Goal: Task Accomplishment & Management: Manage account settings

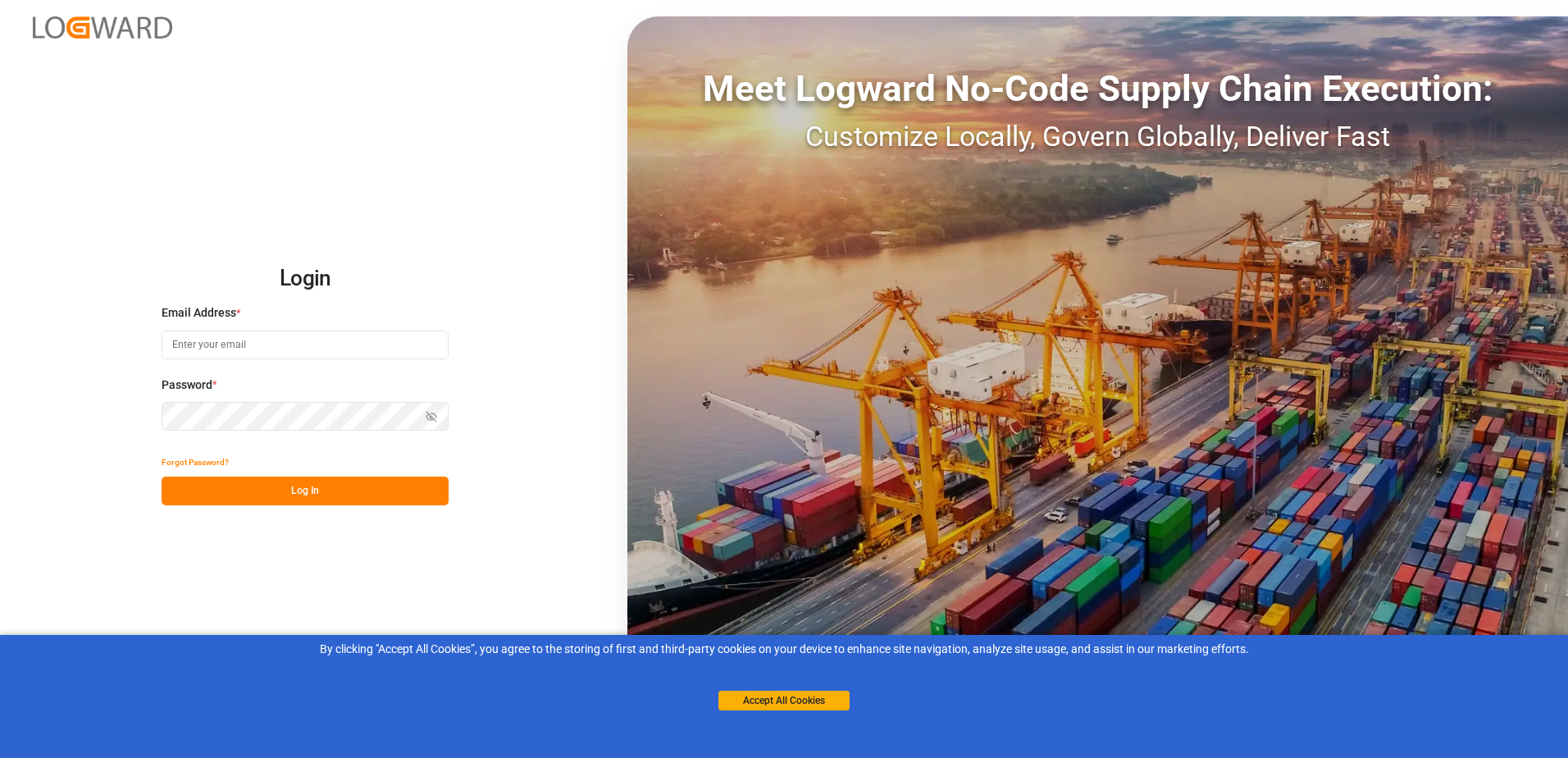
click at [373, 341] on input at bounding box center [305, 345] width 287 height 29
type input "oliver.niemeyer@logward.com"
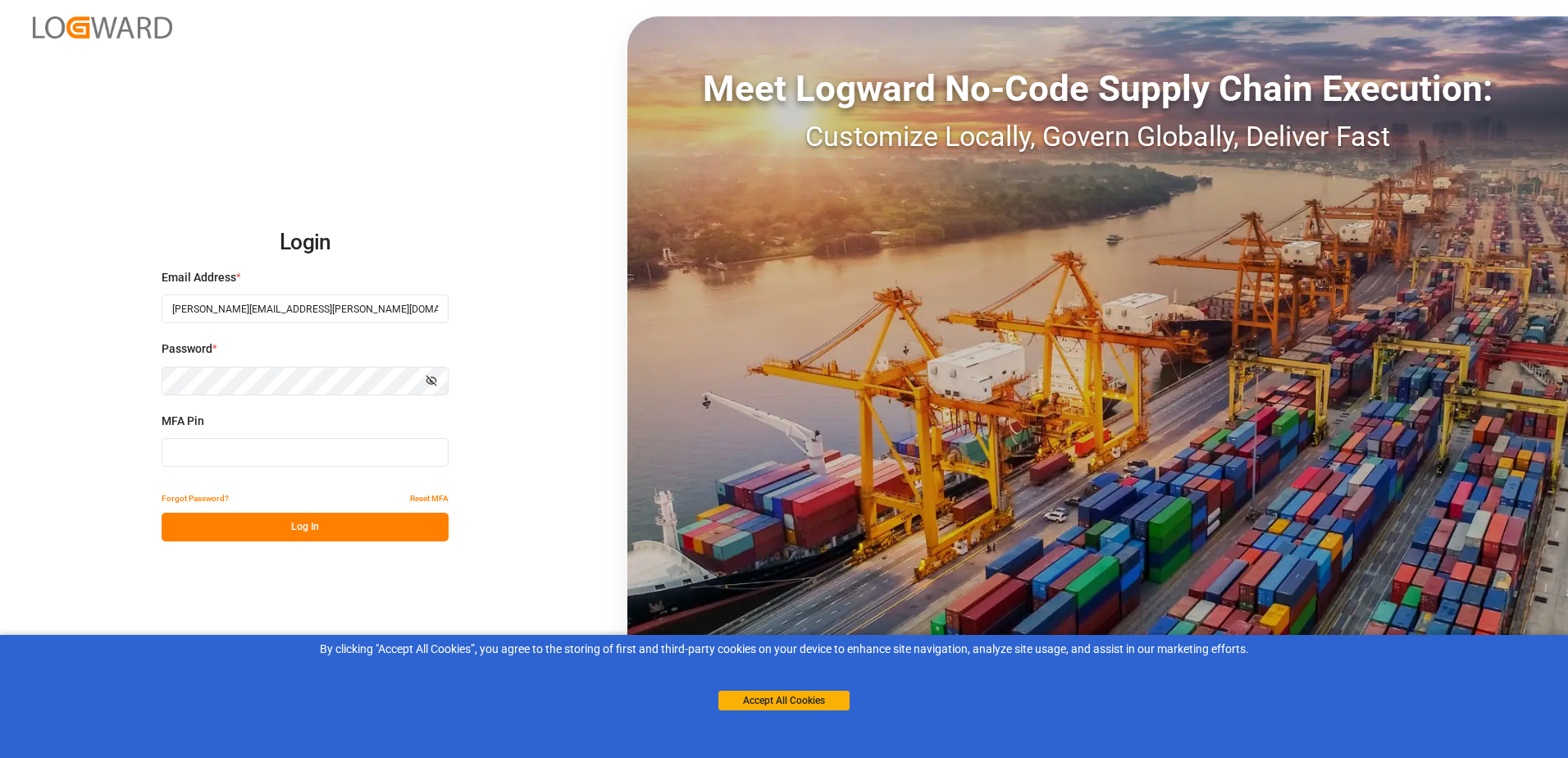
type input "994686"
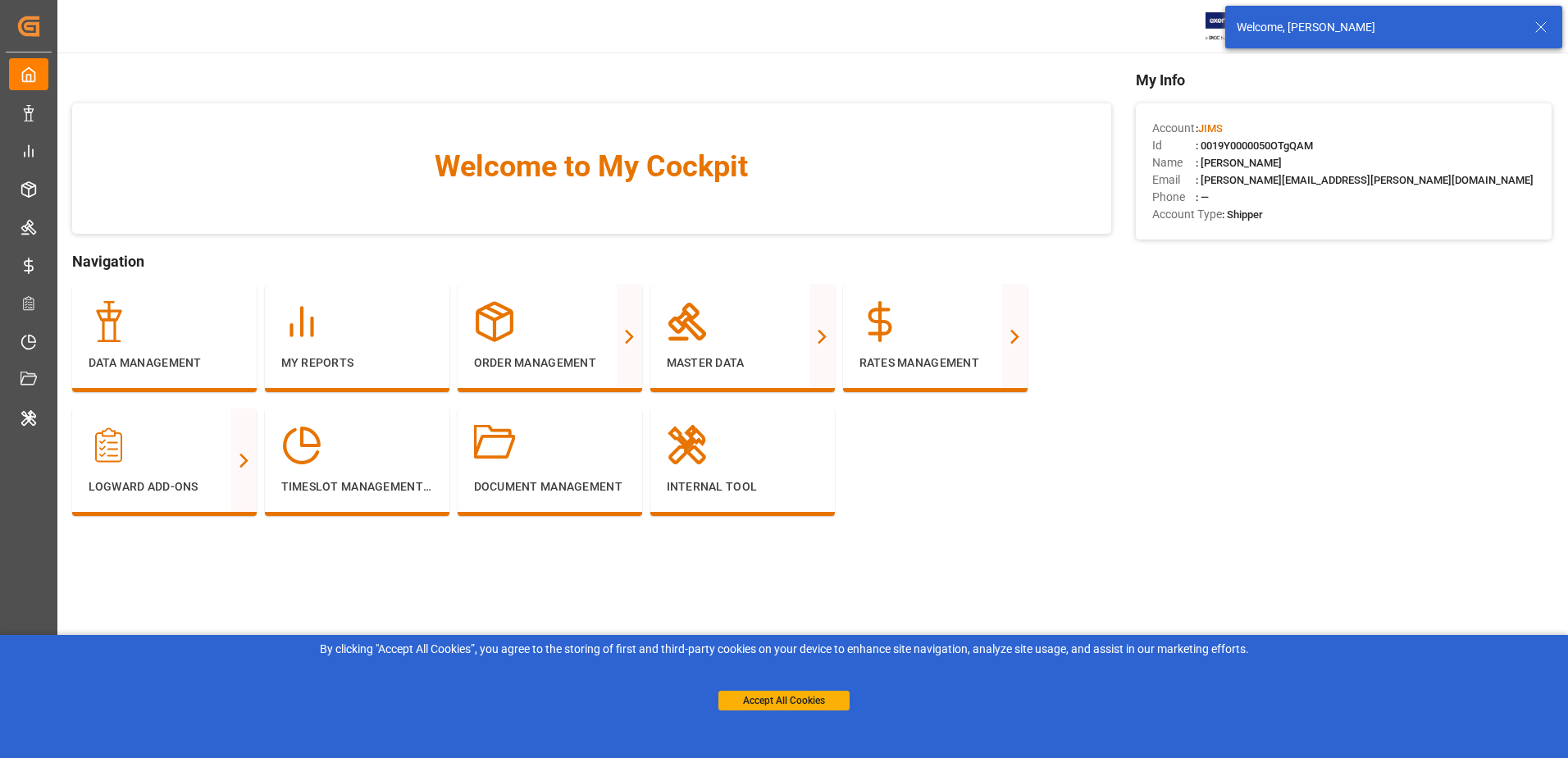
click at [1534, 26] on icon at bounding box center [1541, 27] width 20 height 20
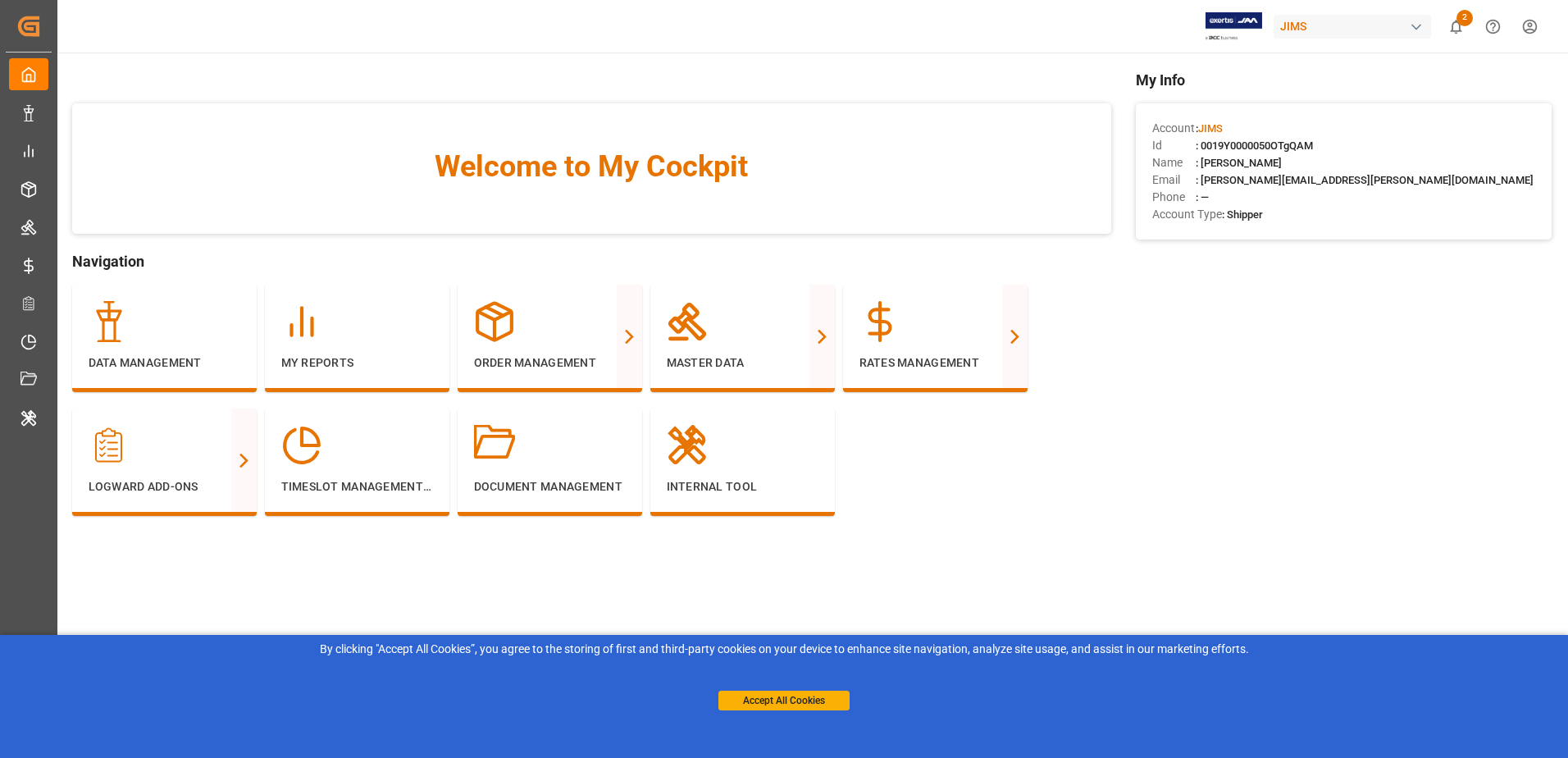
click at [1371, 23] on div "JIMS" at bounding box center [1353, 27] width 158 height 24
type input "evonik i"
click at [1339, 101] on span "Evonik Industries AG" at bounding box center [1320, 103] width 107 height 17
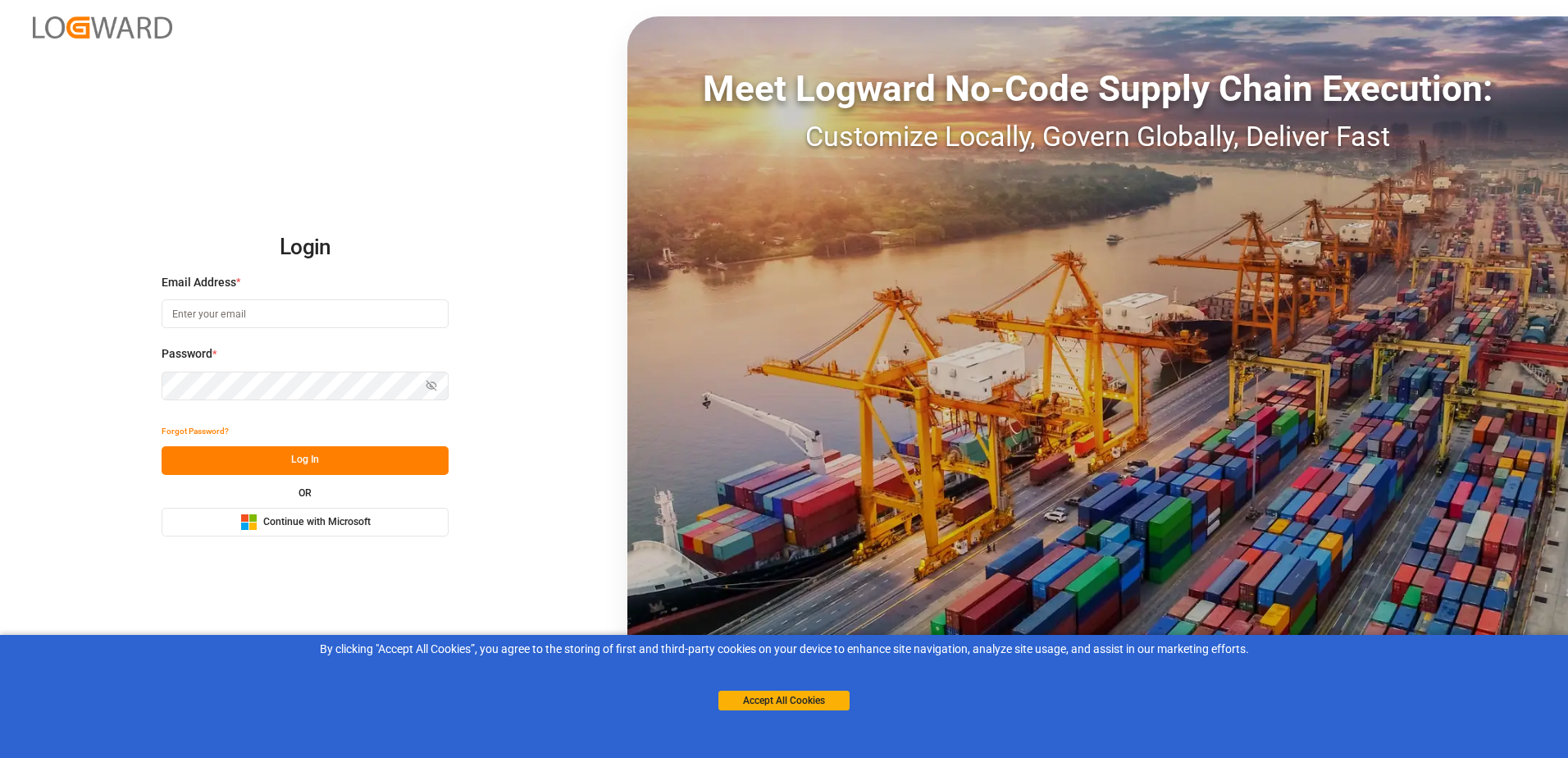
click at [424, 515] on button "Microsoft Logo Continue with Microsoft" at bounding box center [305, 522] width 287 height 29
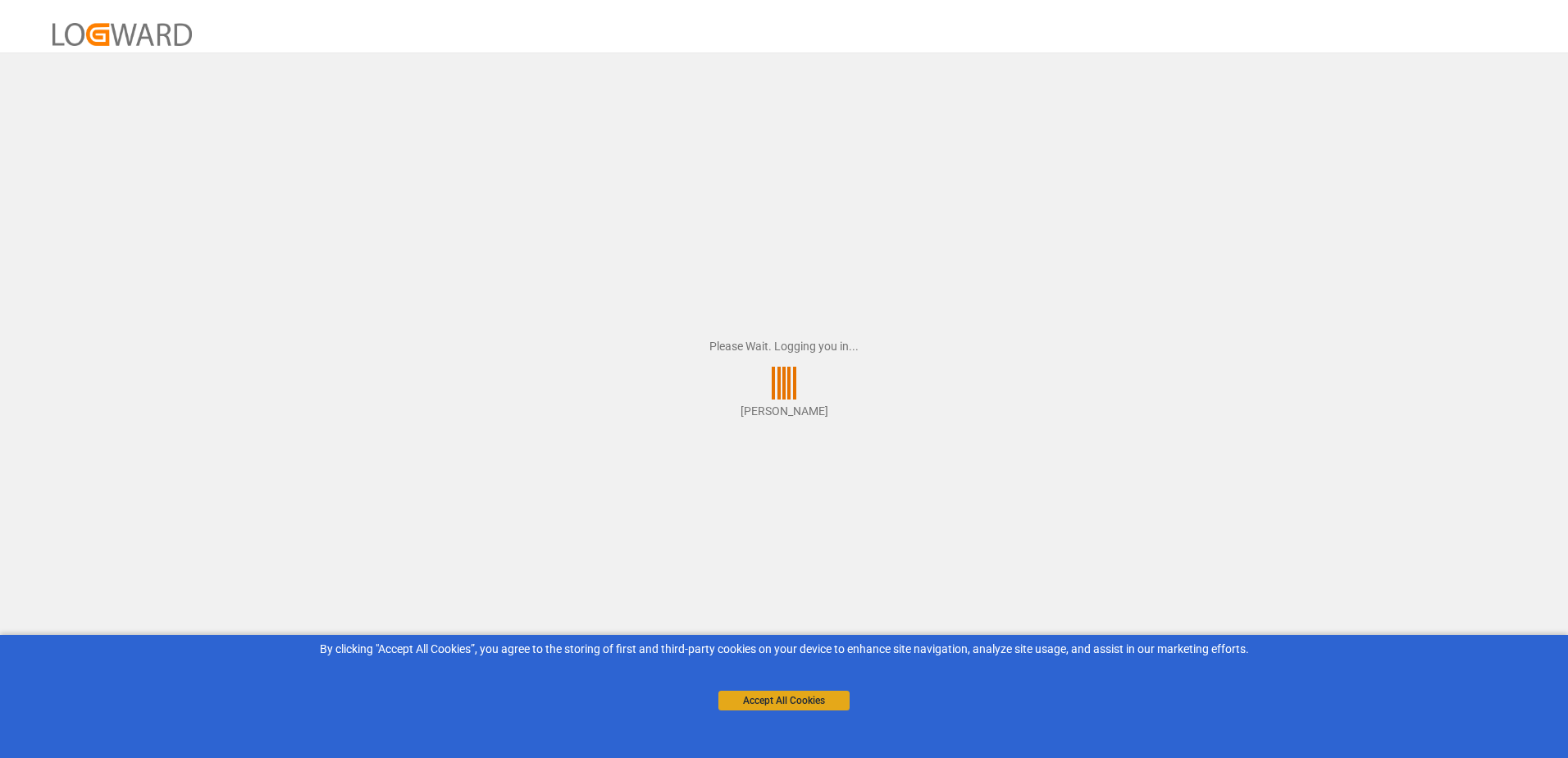
click at [803, 701] on button "Accept All Cookies" at bounding box center [784, 700] width 131 height 20
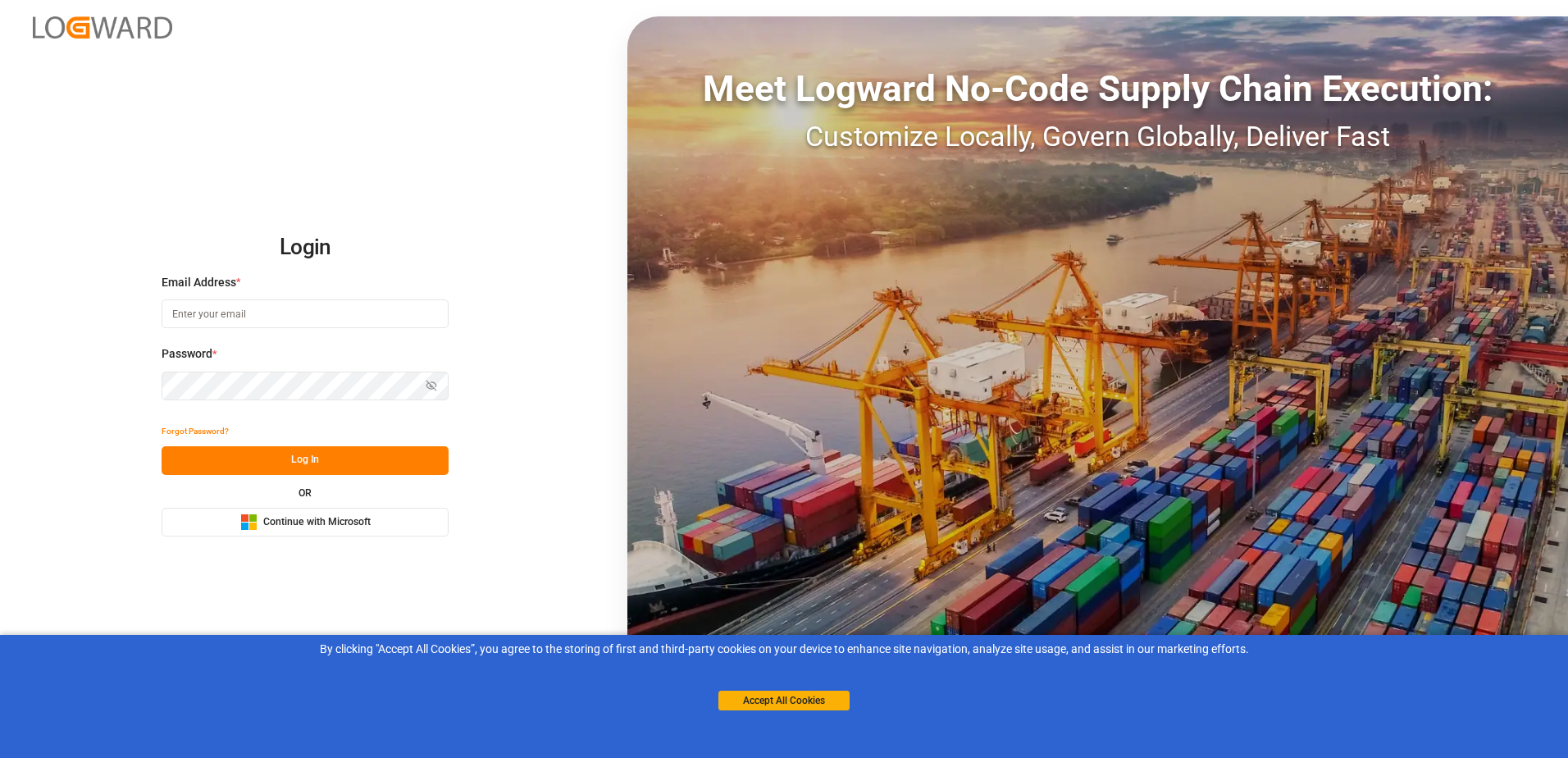
click at [324, 524] on span "Continue with Microsoft" at bounding box center [317, 523] width 107 height 15
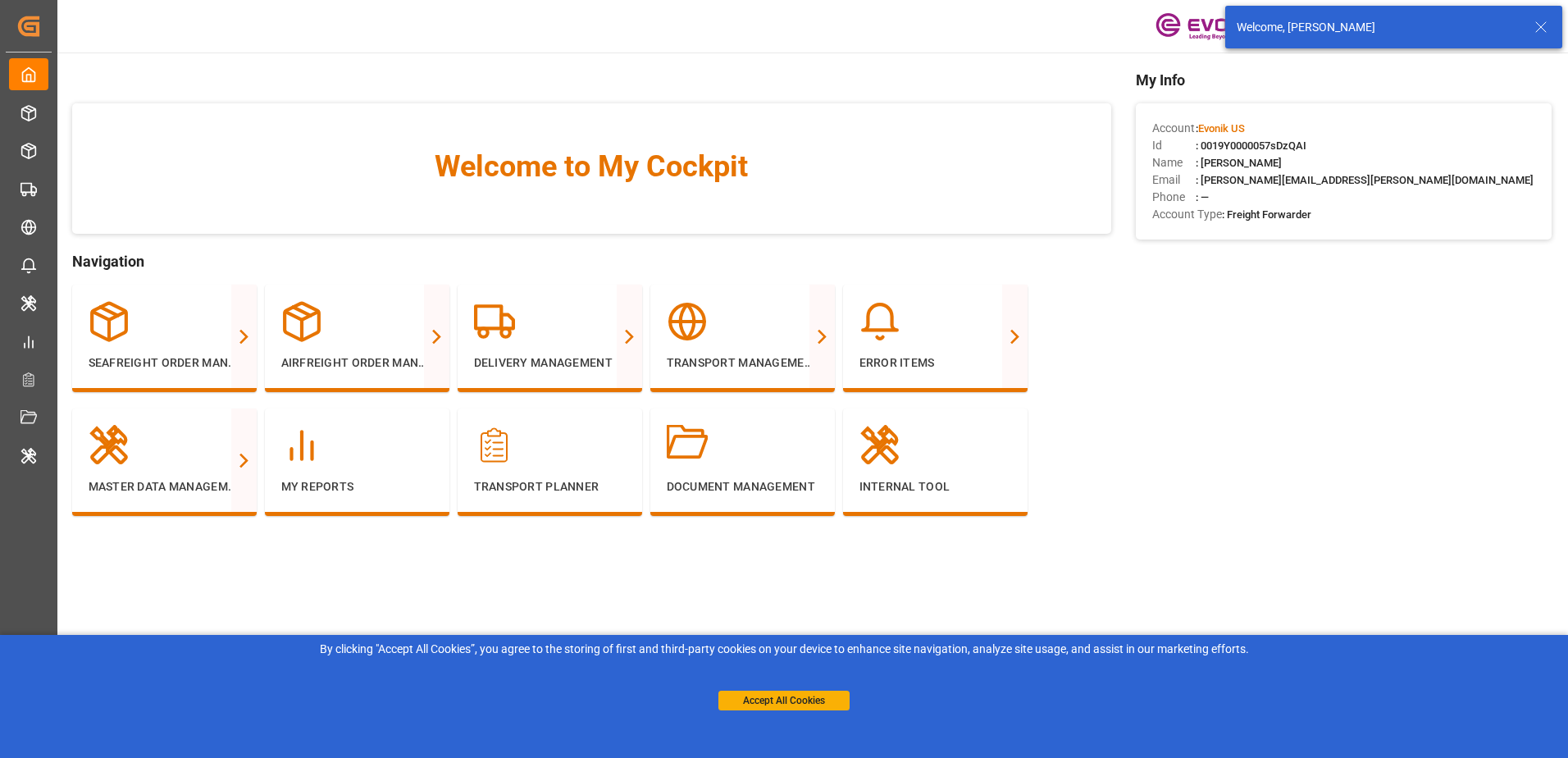
click at [1299, 402] on div "My Info Account : Evonik US Id : 0019Y0000057sDzQAI Name : [PERSON_NAME] Email …" at bounding box center [1344, 317] width 416 height 497
click at [1539, 31] on icon at bounding box center [1541, 27] width 20 height 20
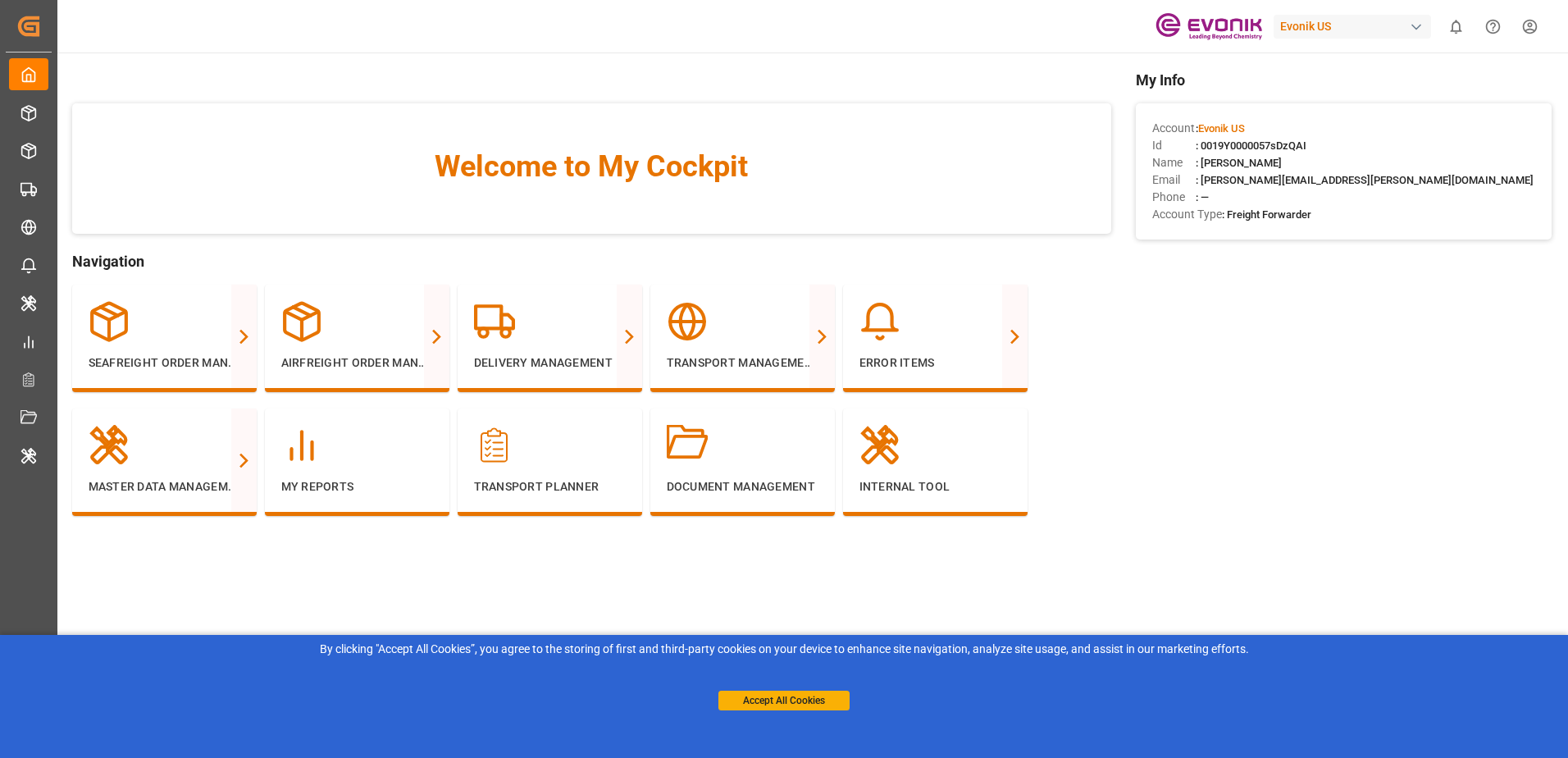
click at [1382, 29] on div "Evonik US" at bounding box center [1353, 27] width 158 height 24
type input "evonik ind"
click at [1357, 103] on span "Evonik Industries AG" at bounding box center [1320, 103] width 107 height 17
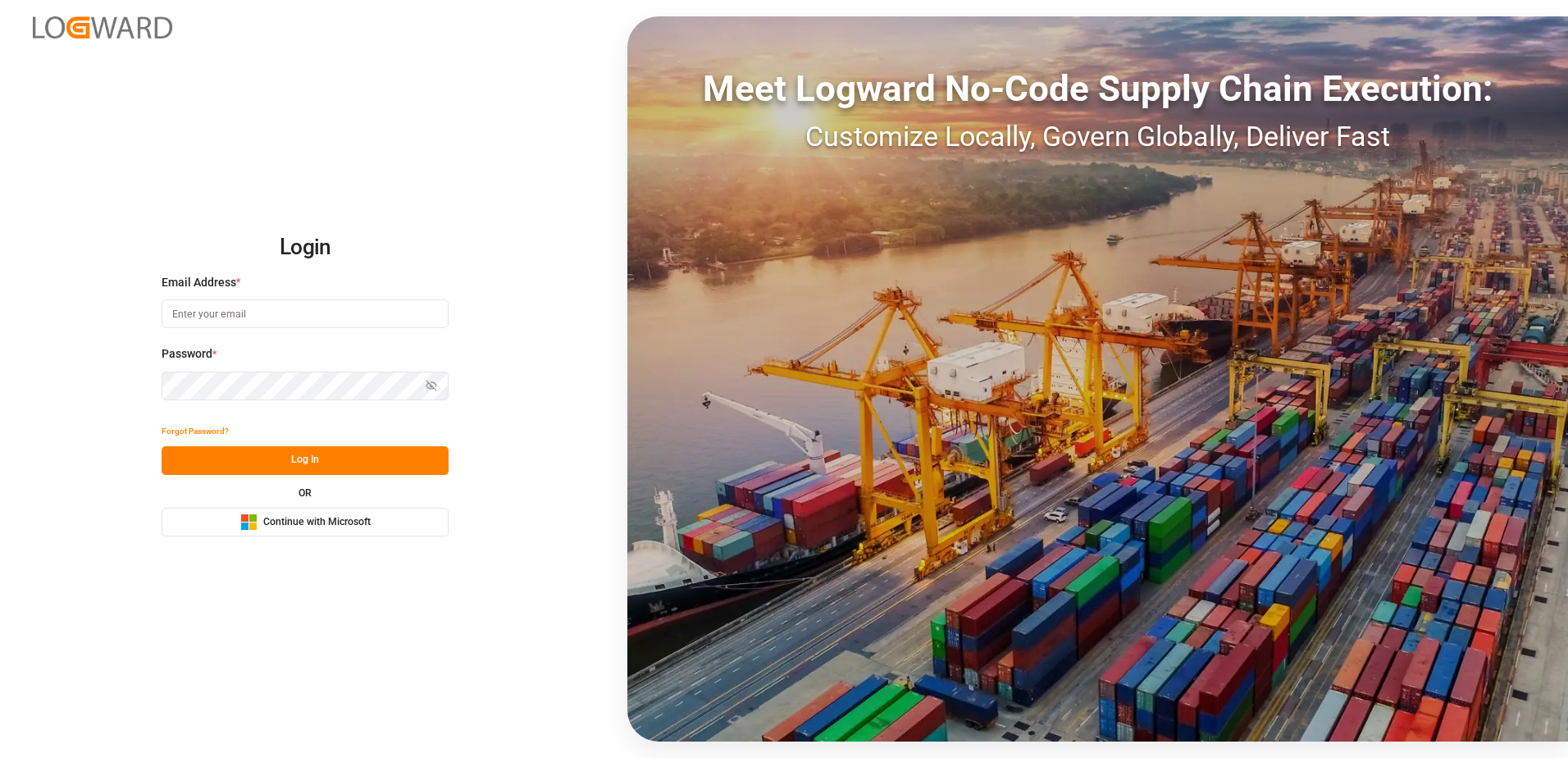
click at [374, 527] on button "Microsoft Logo Continue with Microsoft" at bounding box center [305, 522] width 287 height 29
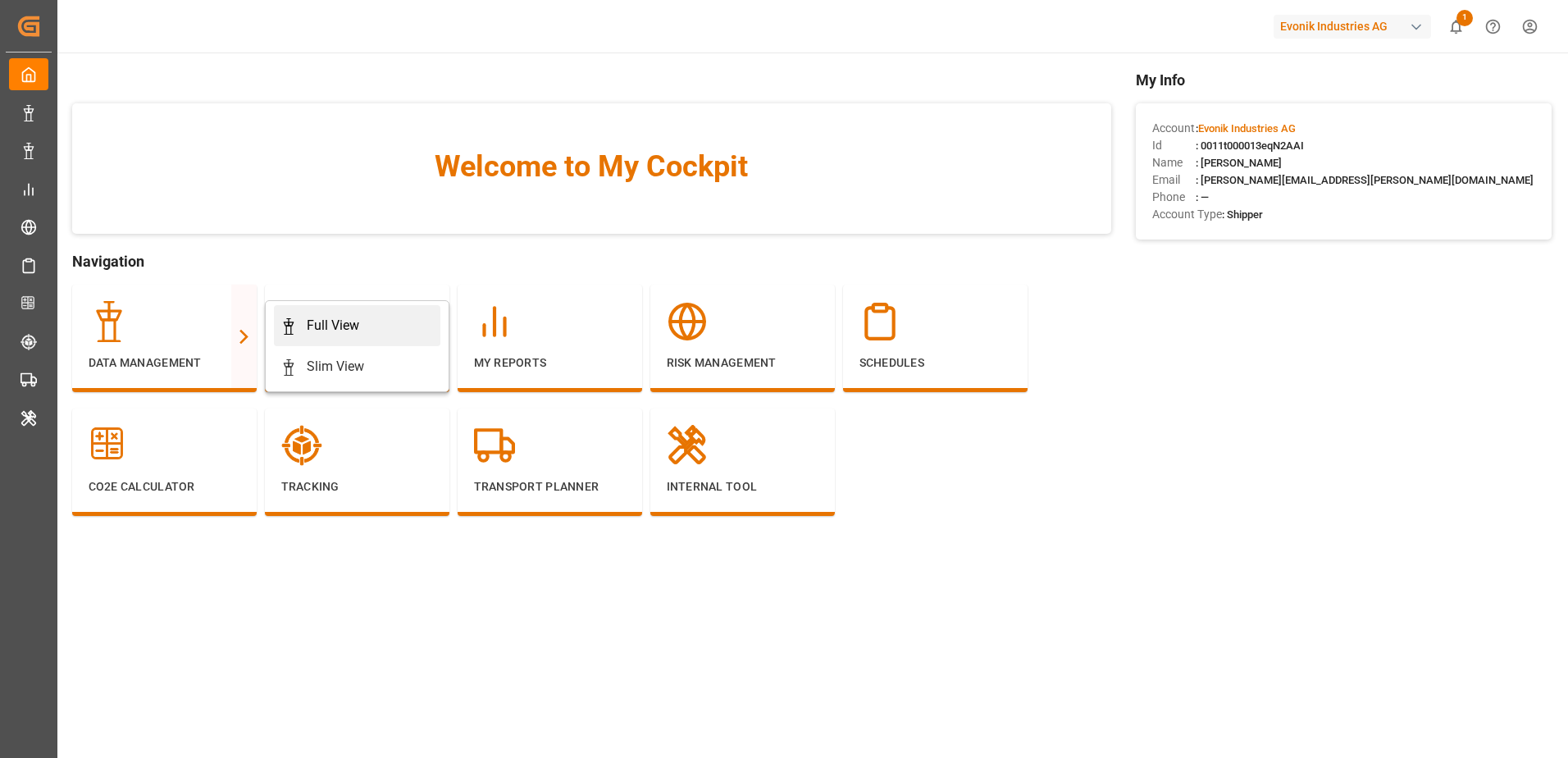
click at [341, 328] on div "Full View" at bounding box center [333, 326] width 53 height 20
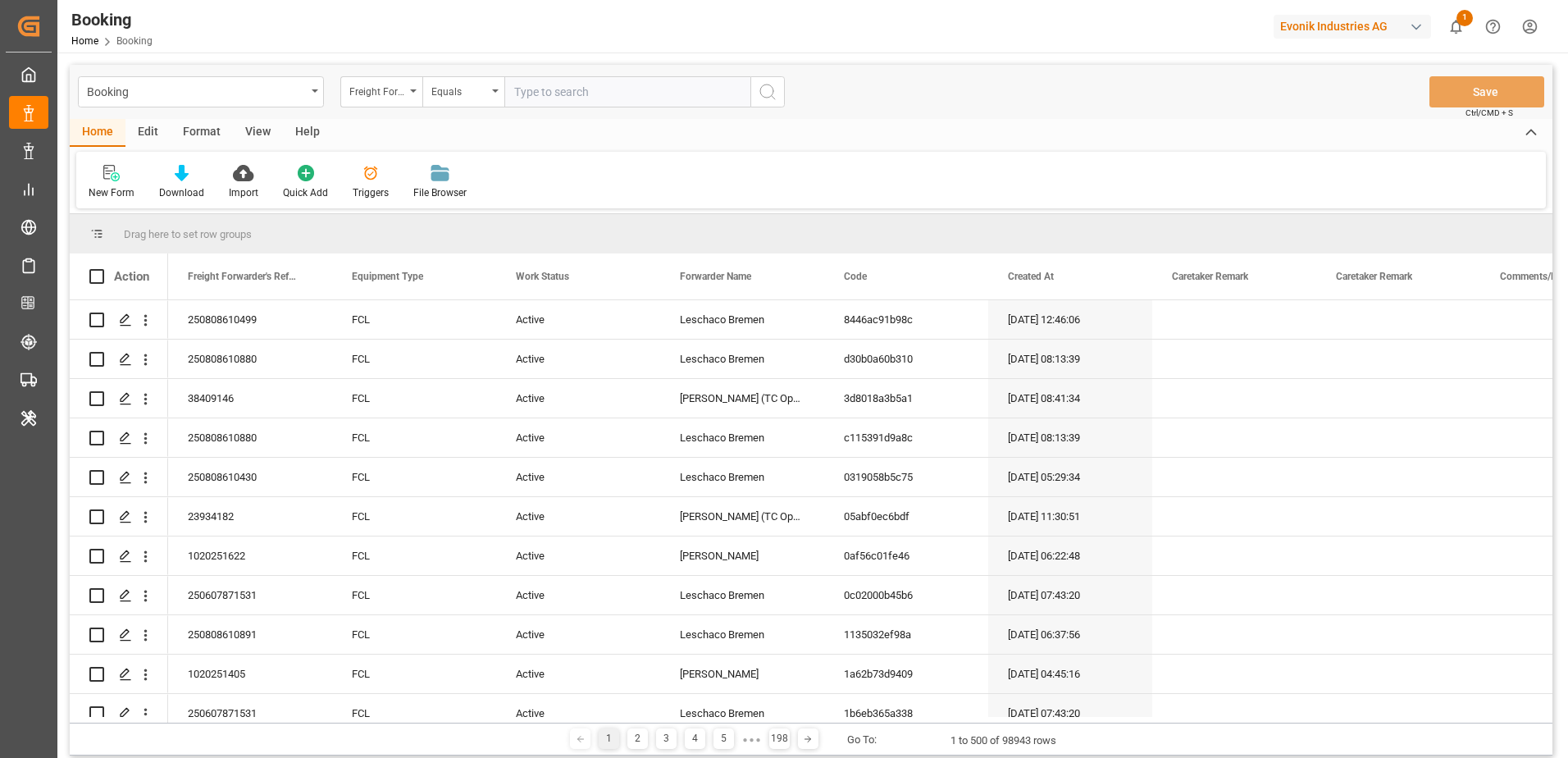
click at [143, 131] on div "Edit" at bounding box center [147, 133] width 45 height 28
click at [111, 132] on div "Home" at bounding box center [97, 133] width 56 height 28
click at [186, 129] on div "Format" at bounding box center [202, 133] width 63 height 28
click at [121, 180] on div at bounding box center [112, 172] width 49 height 17
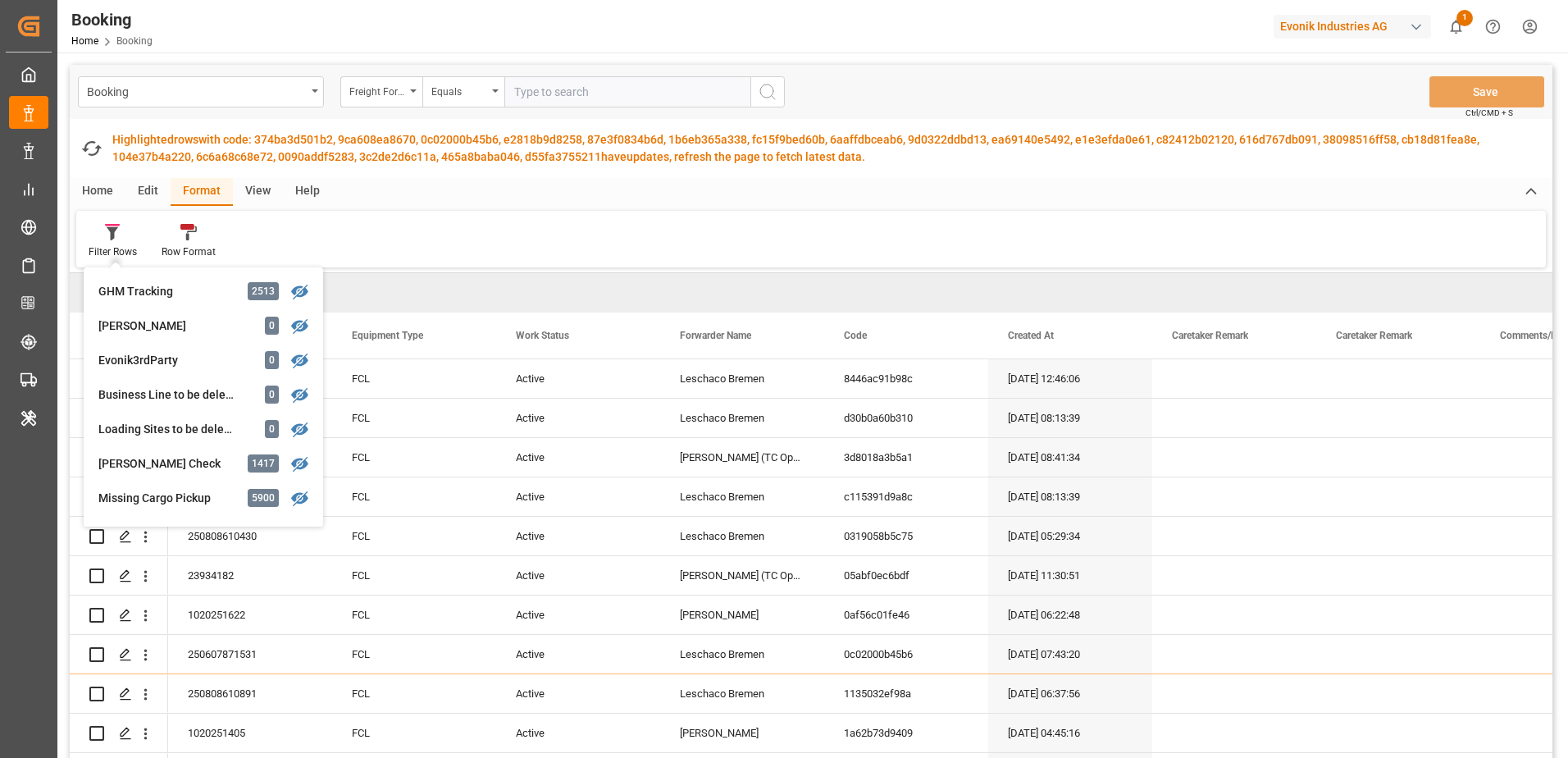
click at [398, 238] on div "Filter Rows GHM Tracking 2513 Karl gross 0 Evonik3rdParty 0 Business Line to be…" at bounding box center [811, 238] width 1470 height 57
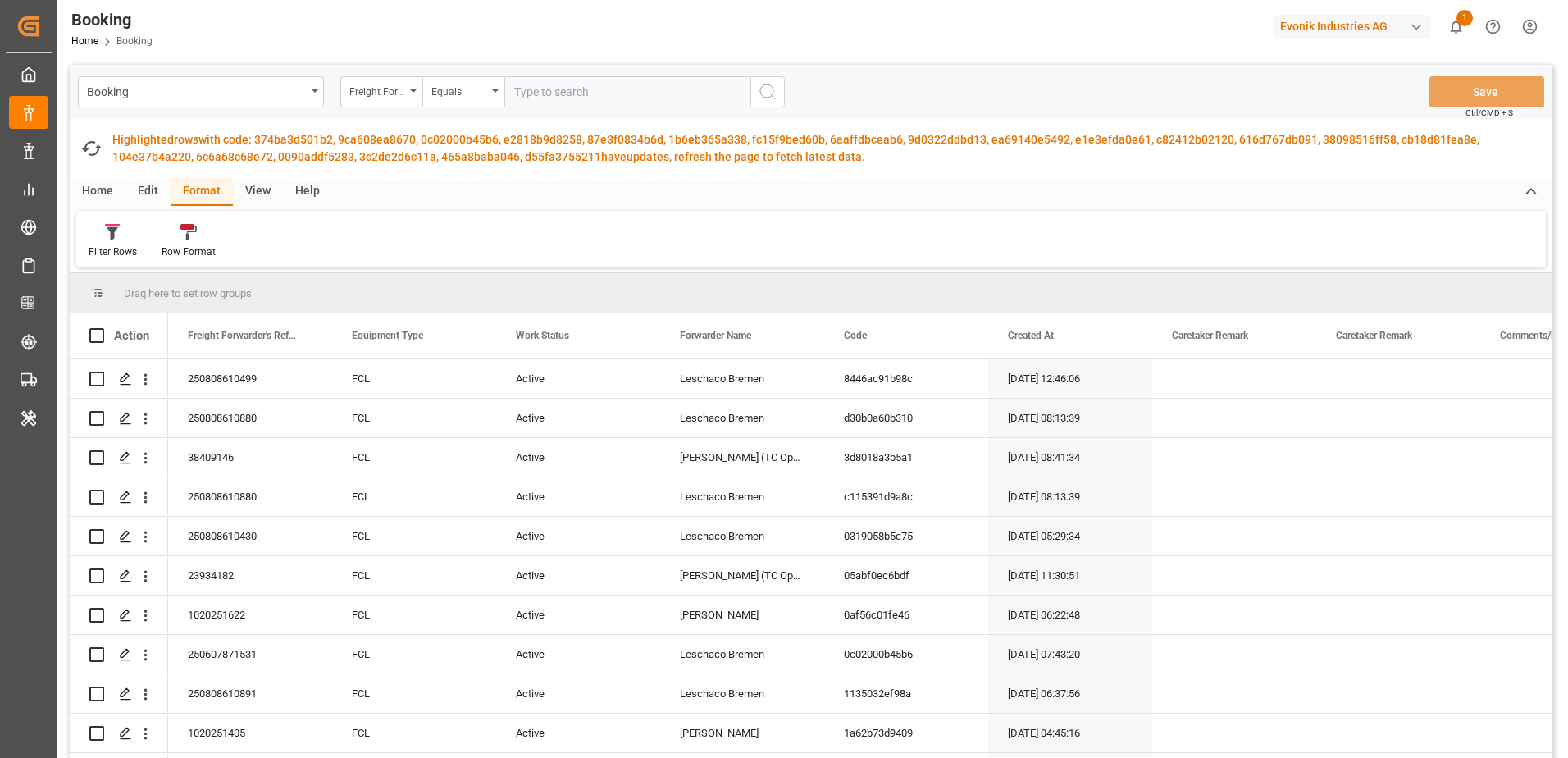
click at [149, 192] on div "Edit" at bounding box center [147, 192] width 45 height 28
click at [345, 236] on icon at bounding box center [340, 231] width 17 height 17
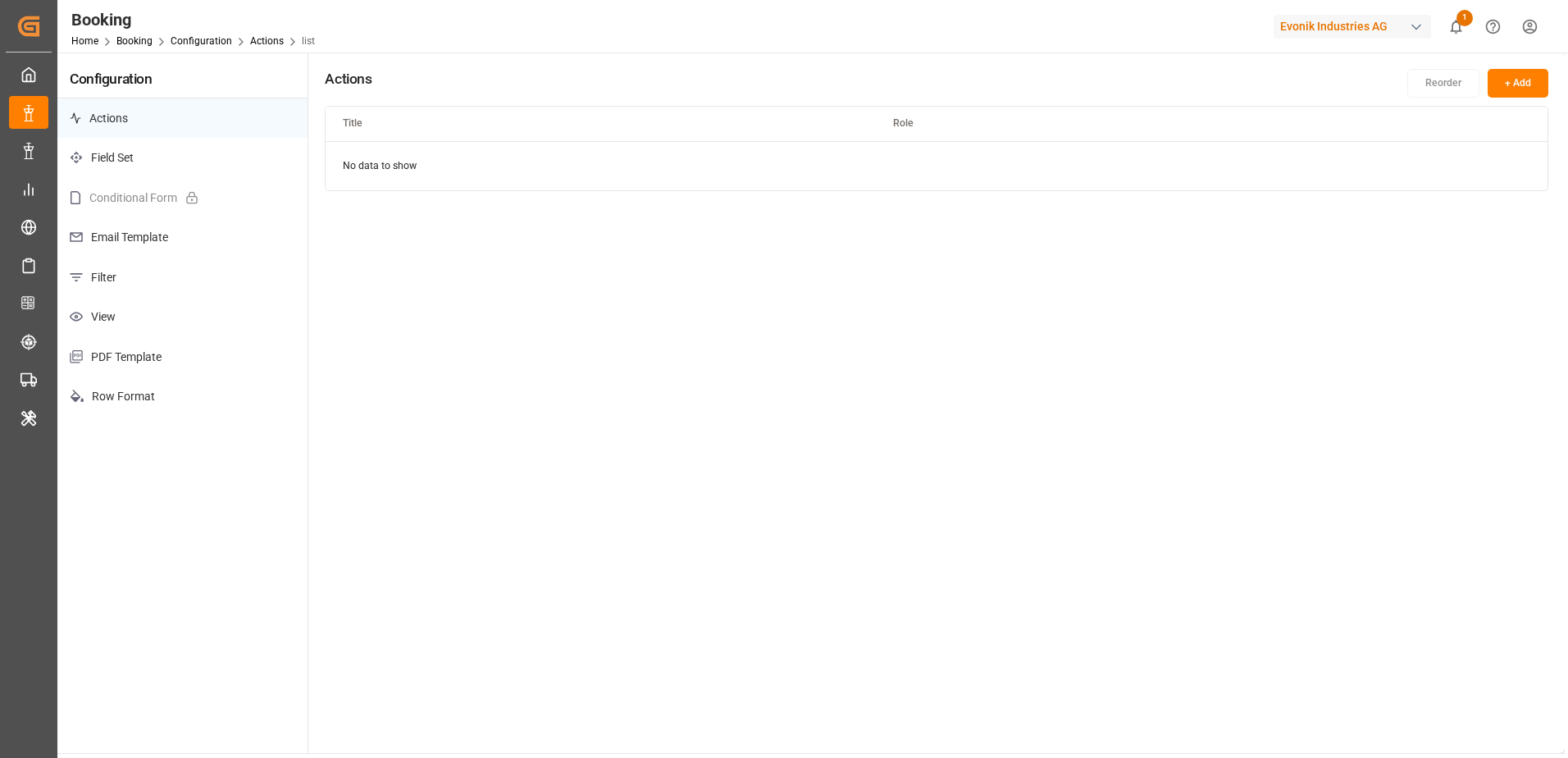
click at [204, 274] on p "Filter" at bounding box center [183, 277] width 250 height 40
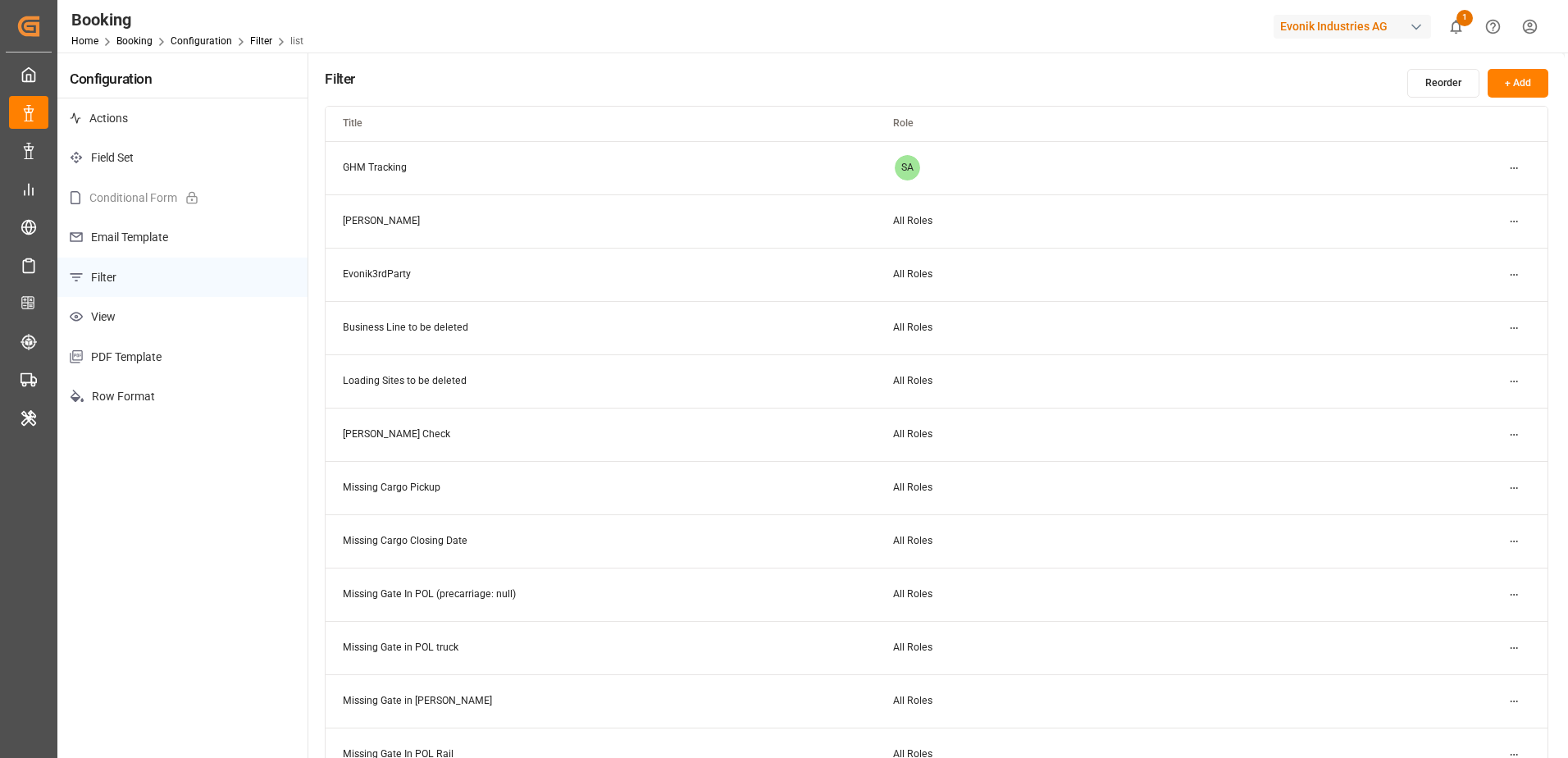
click at [1514, 428] on html "Created by potrace 1.15, written by Peter Selinger 2001-2017 Created by potrace…" at bounding box center [784, 379] width 1568 height 758
click at [1485, 508] on div "Delete" at bounding box center [1485, 514] width 84 height 23
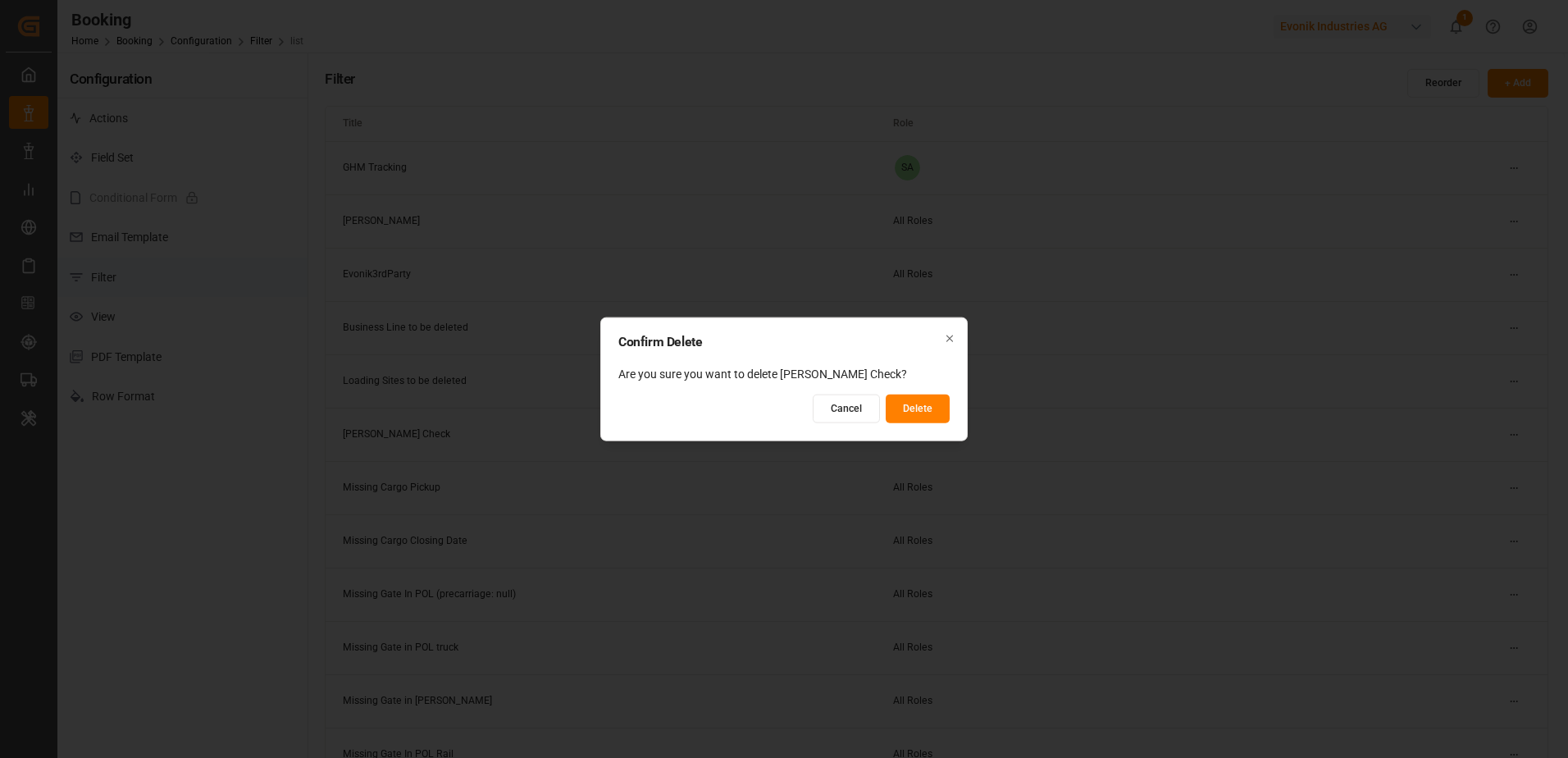
click at [935, 401] on button "Delete" at bounding box center [918, 407] width 64 height 29
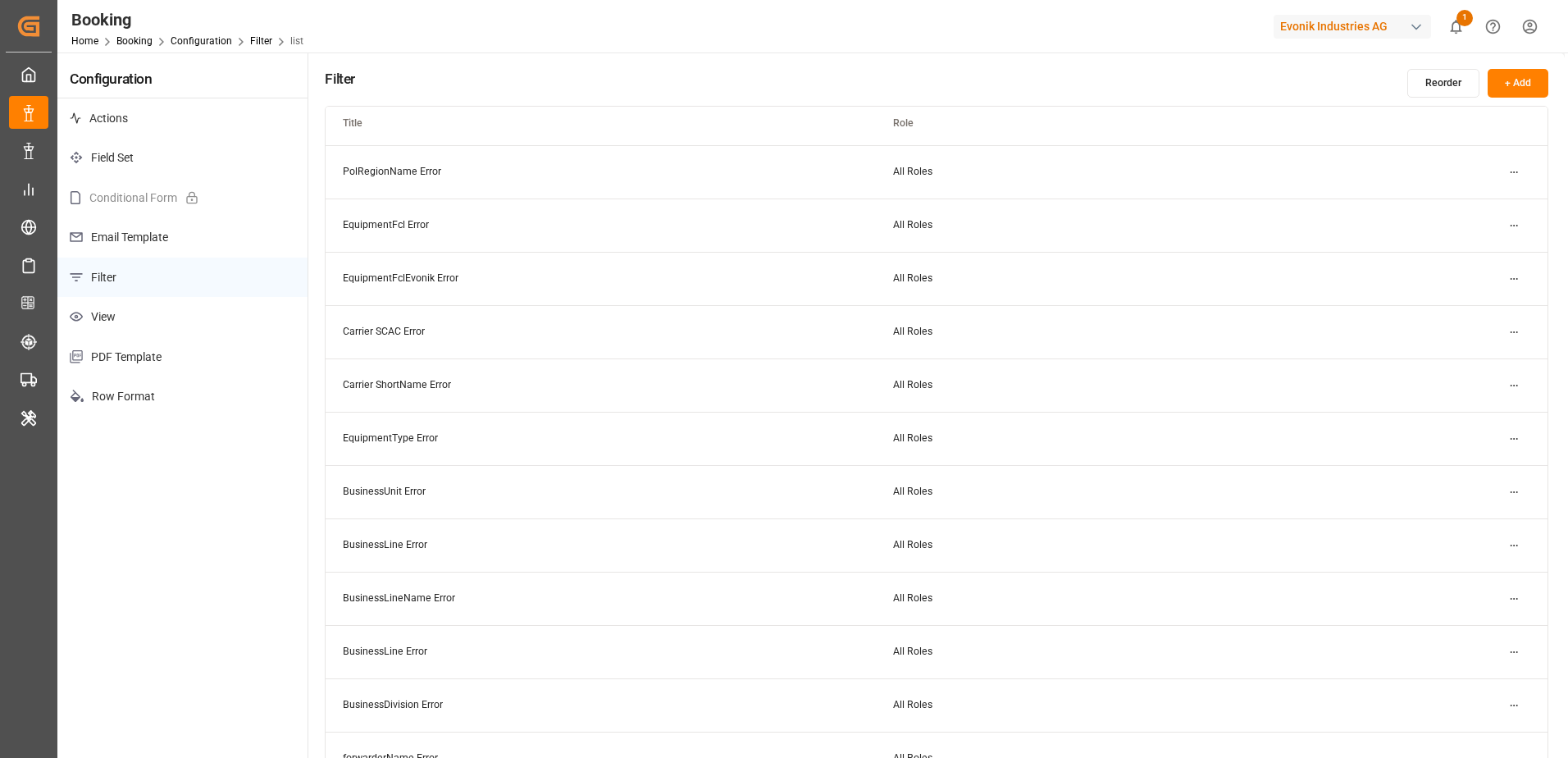
scroll to position [1998, 0]
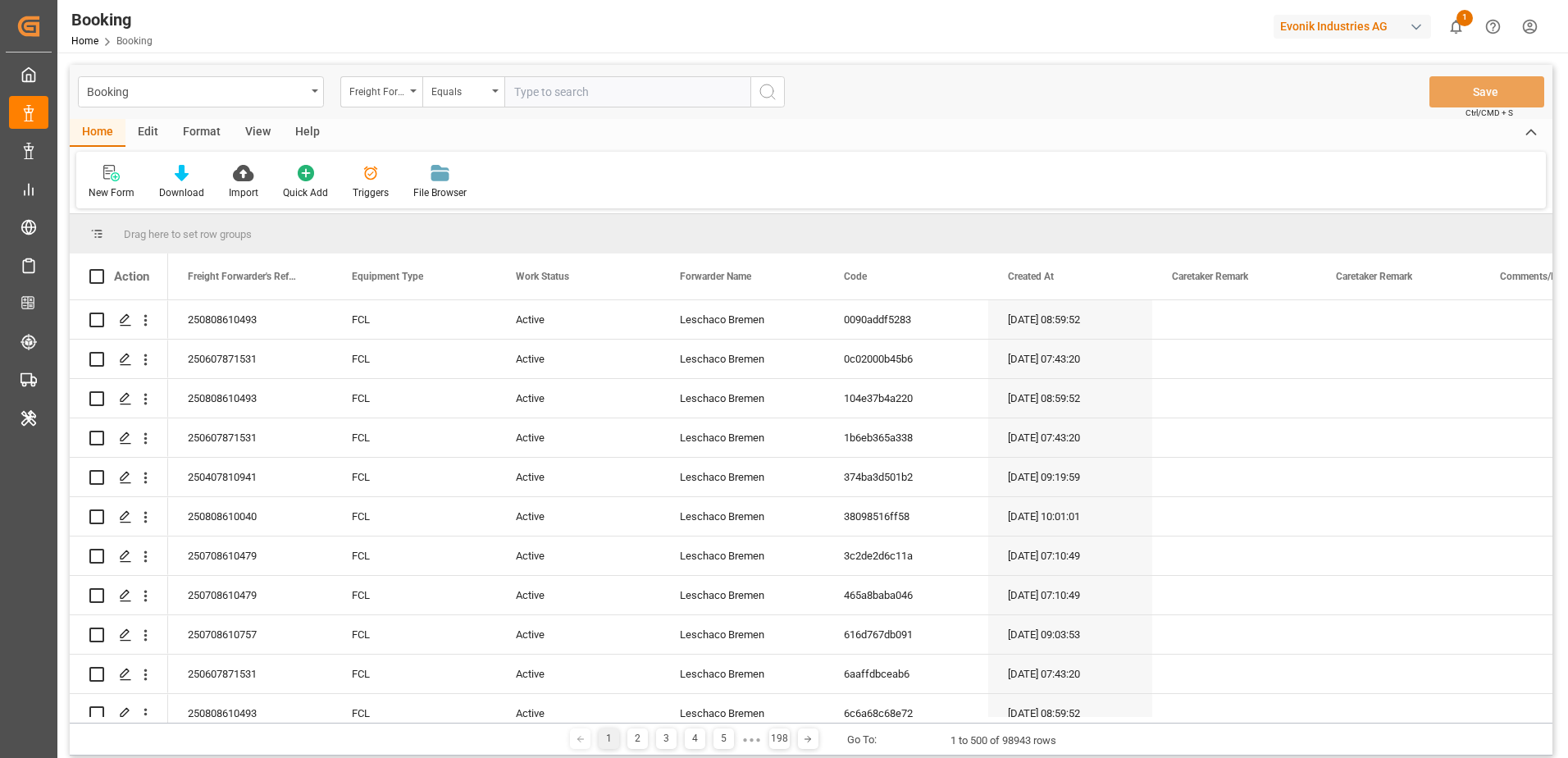
click at [217, 131] on div "Format" at bounding box center [202, 133] width 63 height 28
click at [123, 178] on div at bounding box center [112, 172] width 49 height 17
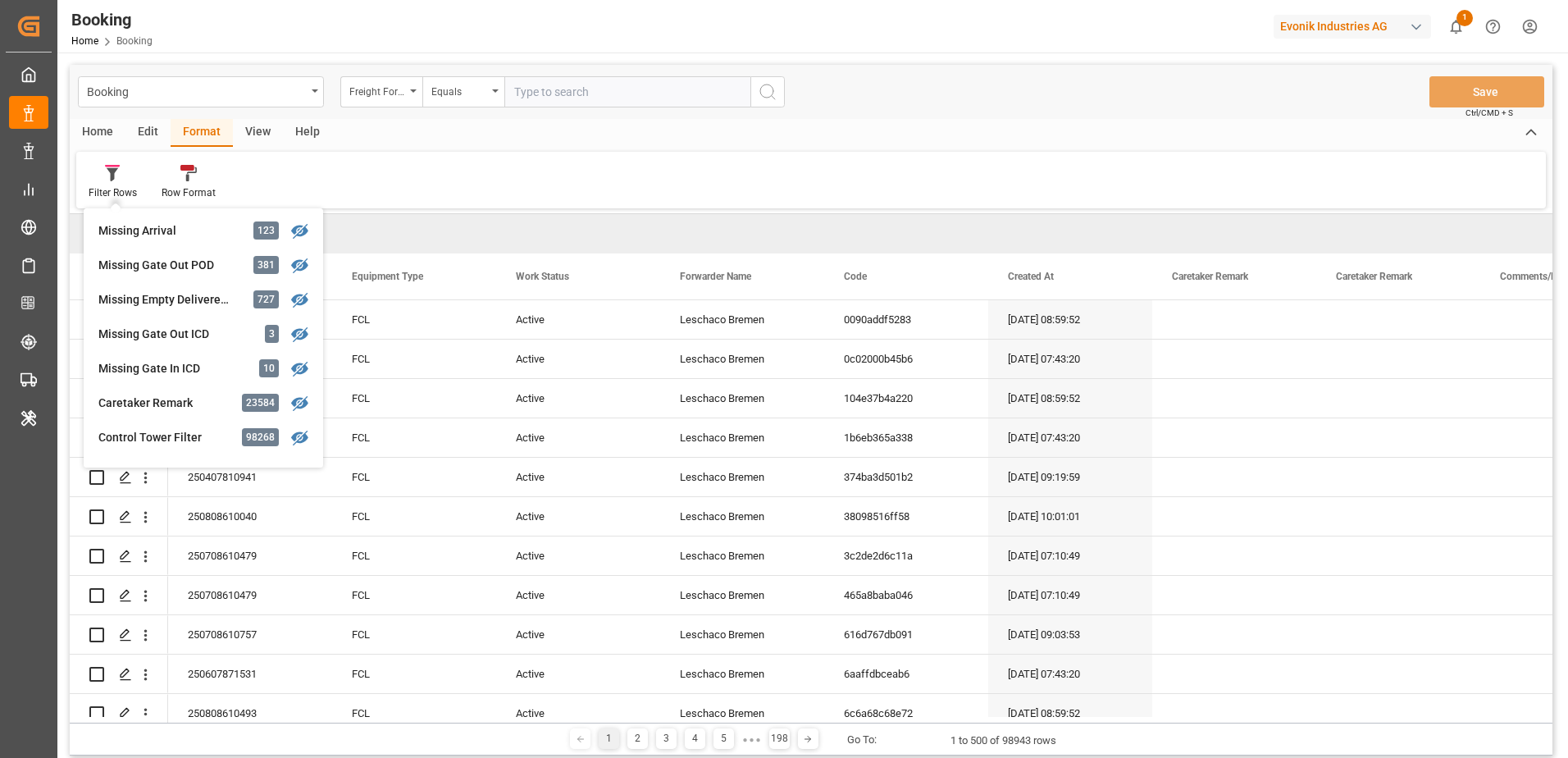
scroll to position [328, 0]
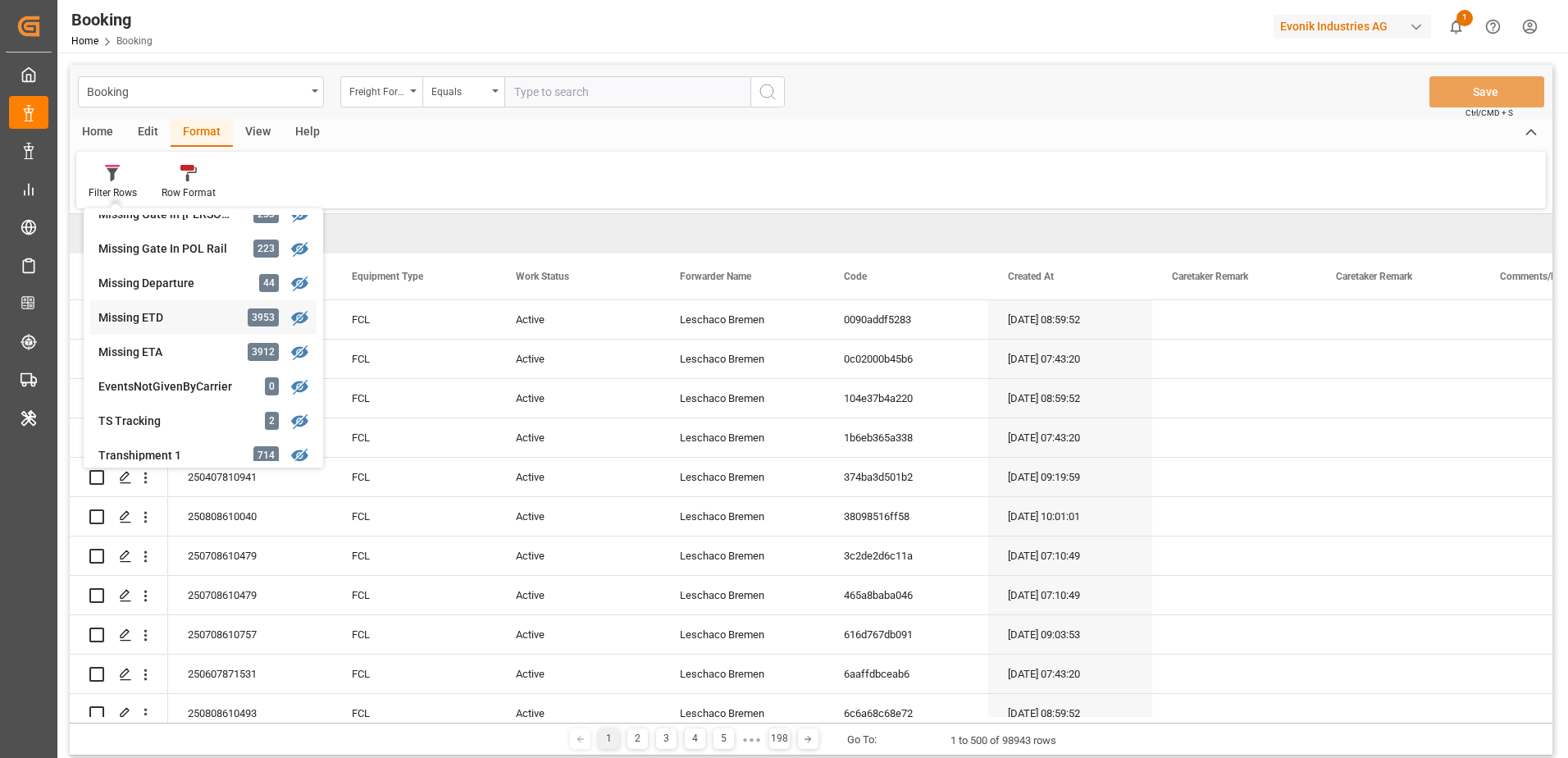
click at [180, 309] on div "Missing ETD" at bounding box center [170, 317] width 144 height 17
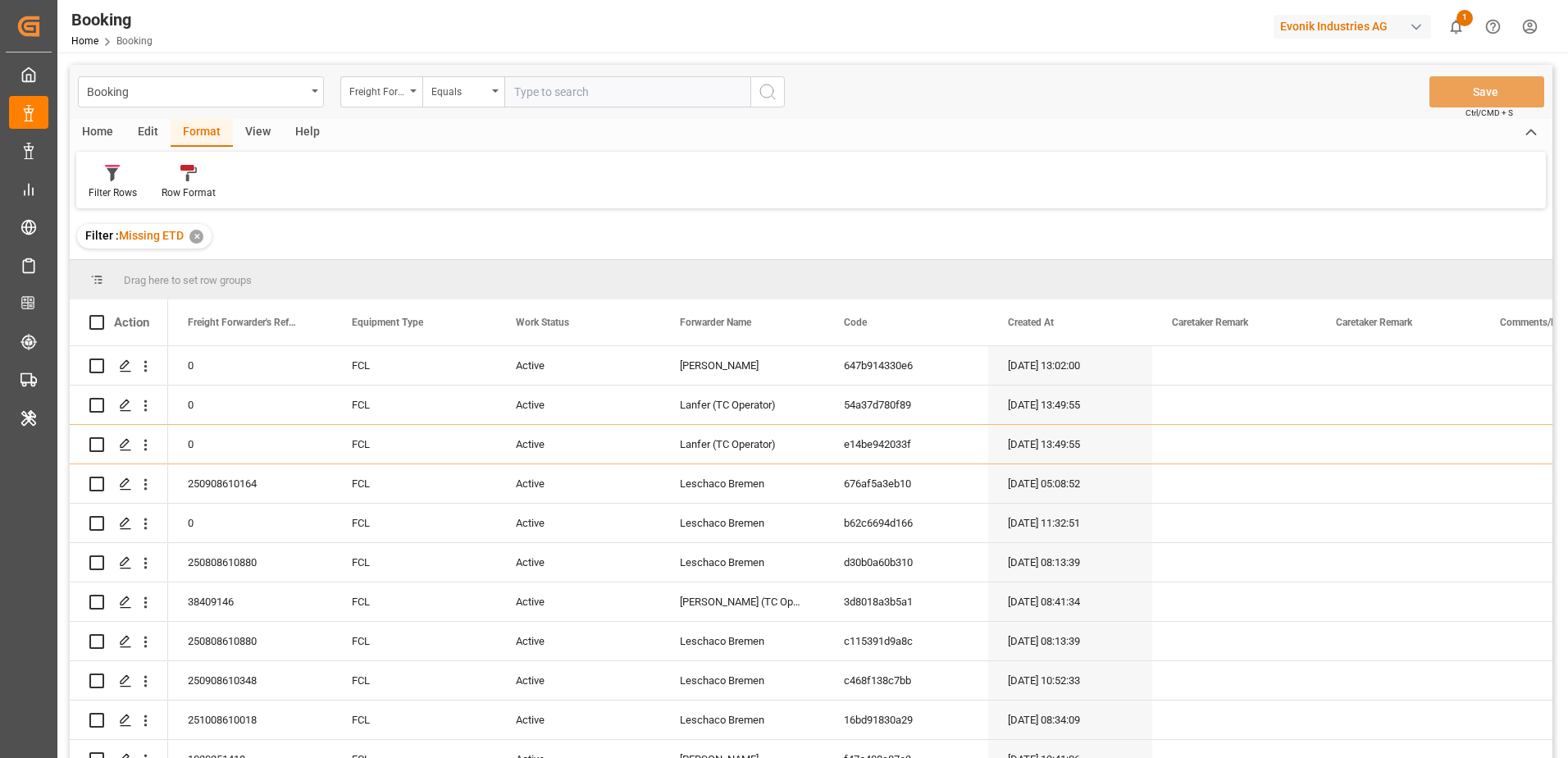
click at [195, 237] on div "✕" at bounding box center [197, 236] width 14 height 14
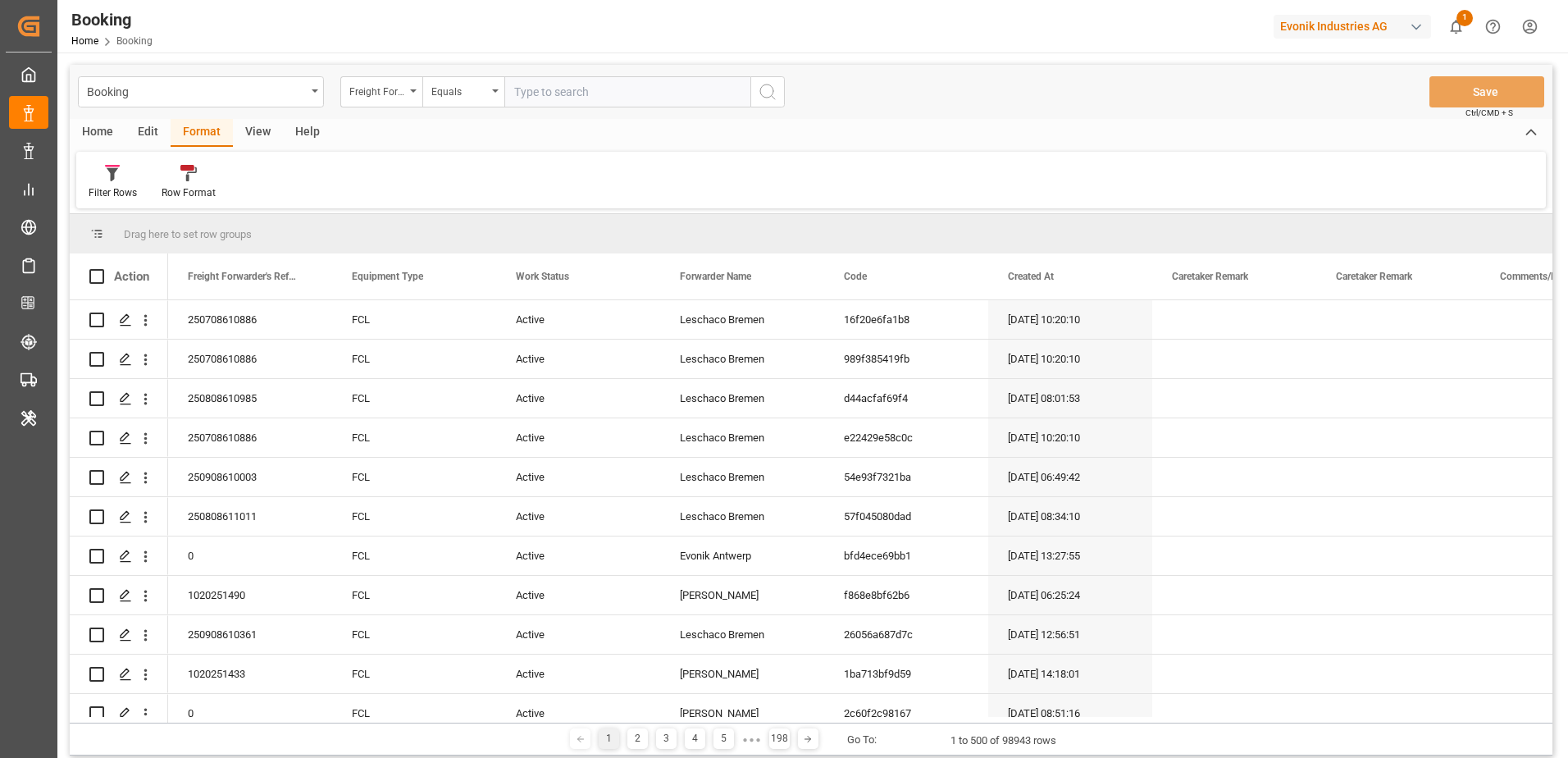
click at [1327, 26] on div "Evonik Industries AG" at bounding box center [1353, 27] width 158 height 24
type input "lidl"
click at [1274, 101] on span "Lidl" at bounding box center [1276, 109] width 20 height 17
